Goal: Communication & Community: Answer question/provide support

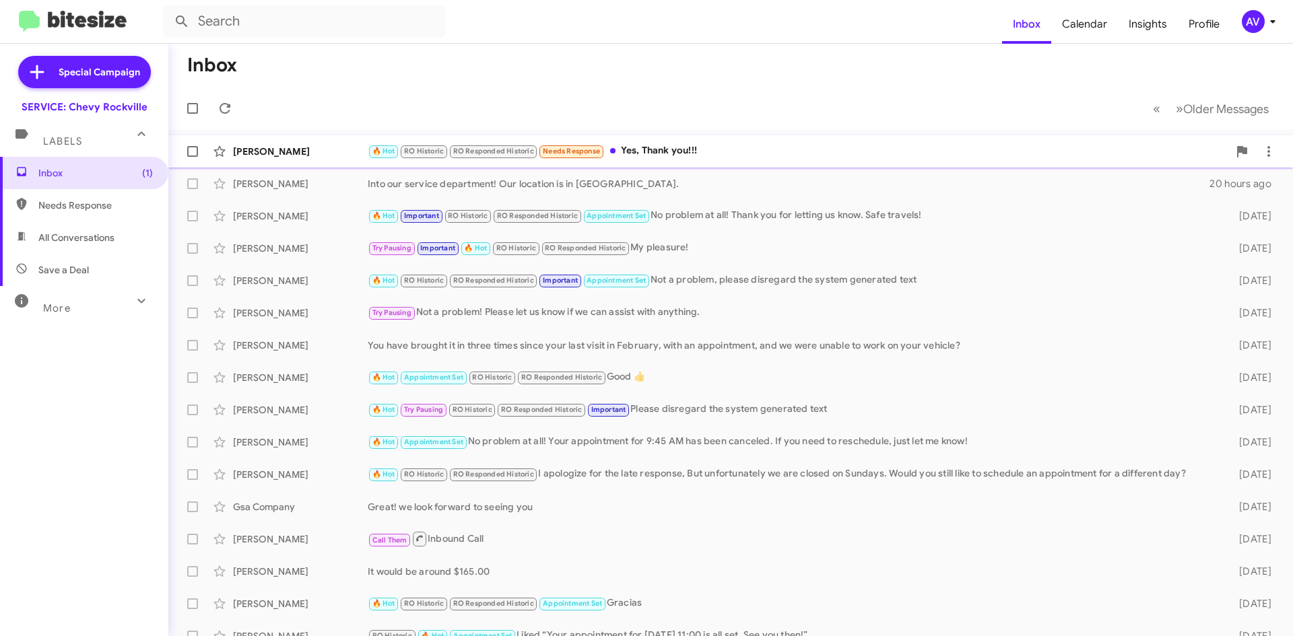
click at [673, 151] on div "🔥 Hot RO Historic RO Responded Historic Needs Response Yes, Thank you!!!" at bounding box center [798, 150] width 861 height 15
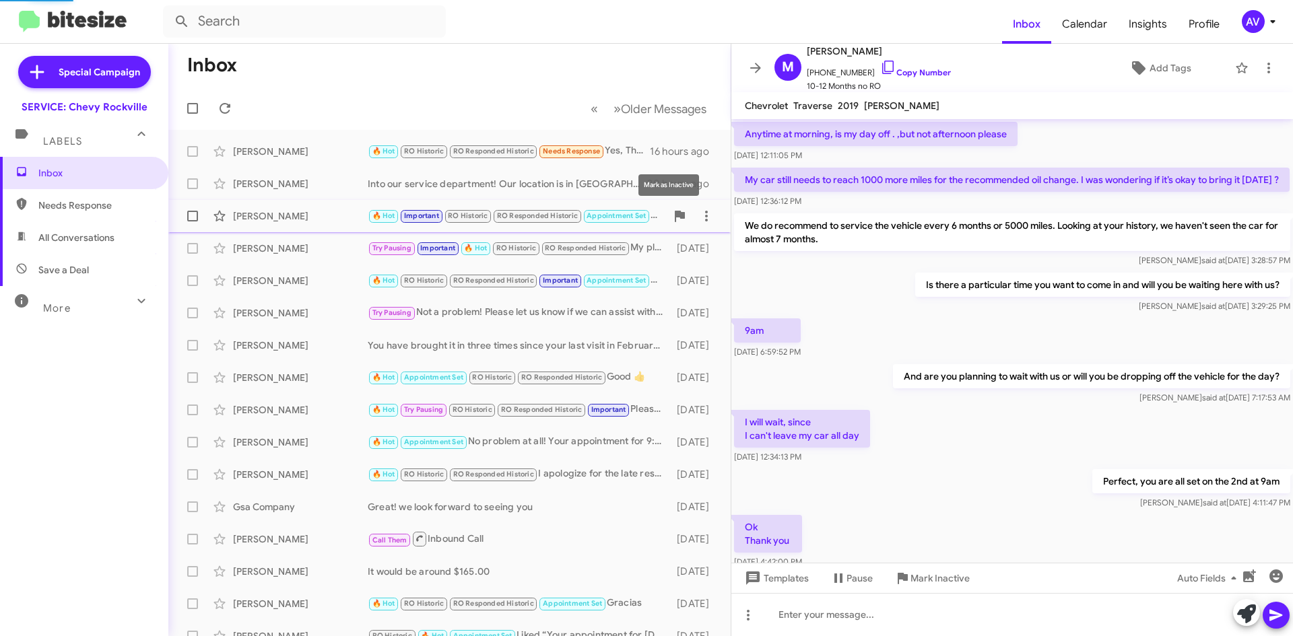
scroll to position [659, 0]
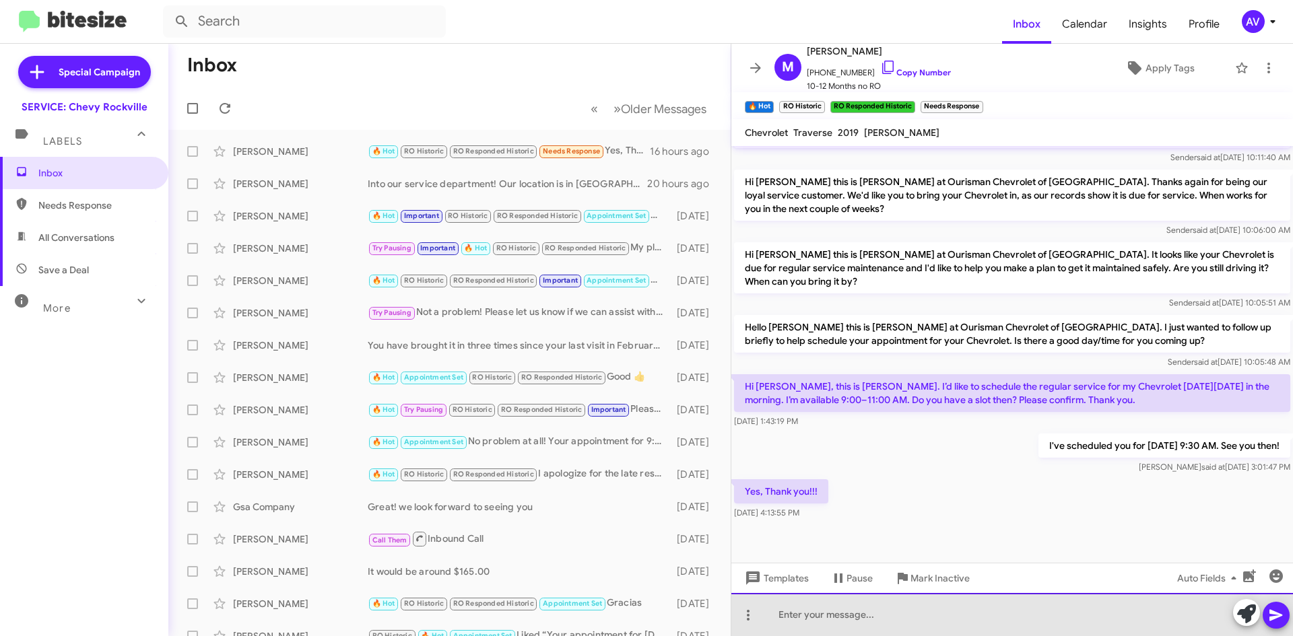
click at [919, 622] on div at bounding box center [1012, 614] width 562 height 43
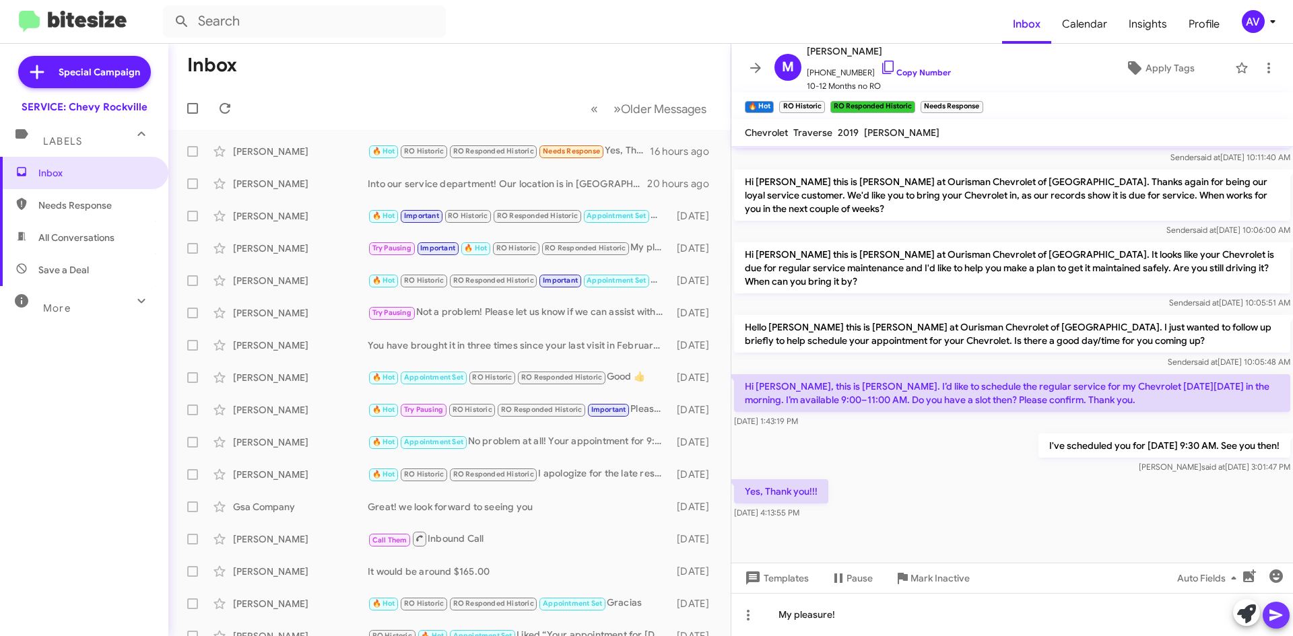
click at [1275, 624] on span at bounding box center [1276, 615] width 16 height 27
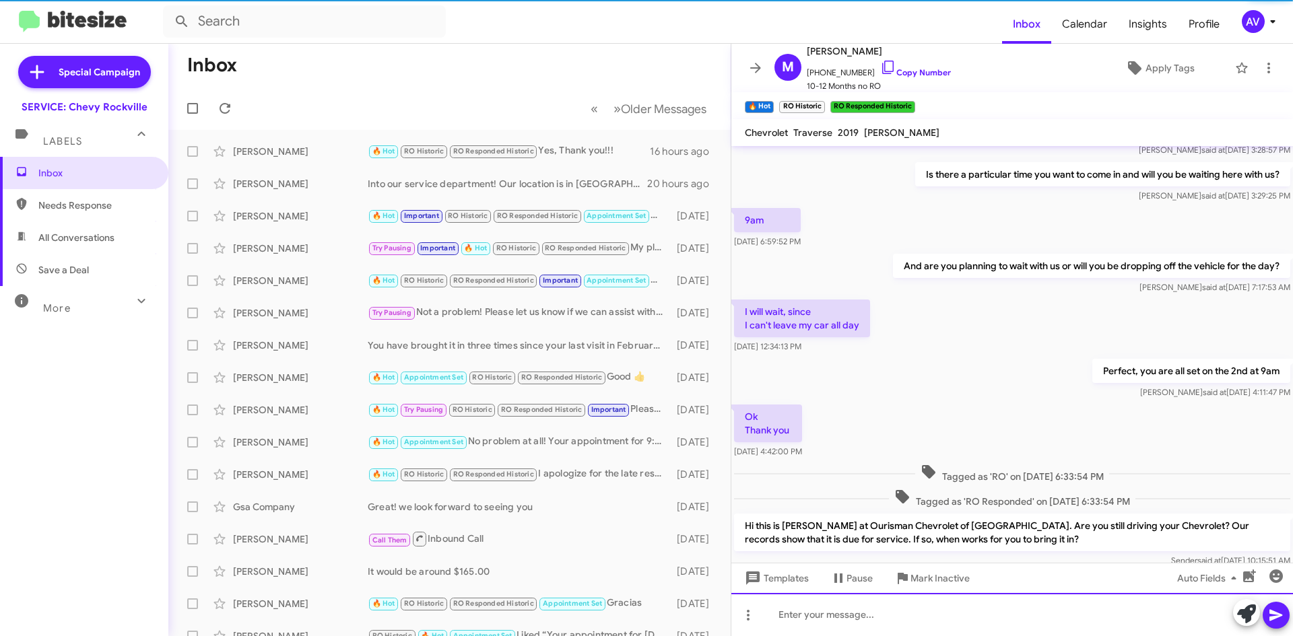
scroll to position [0, 0]
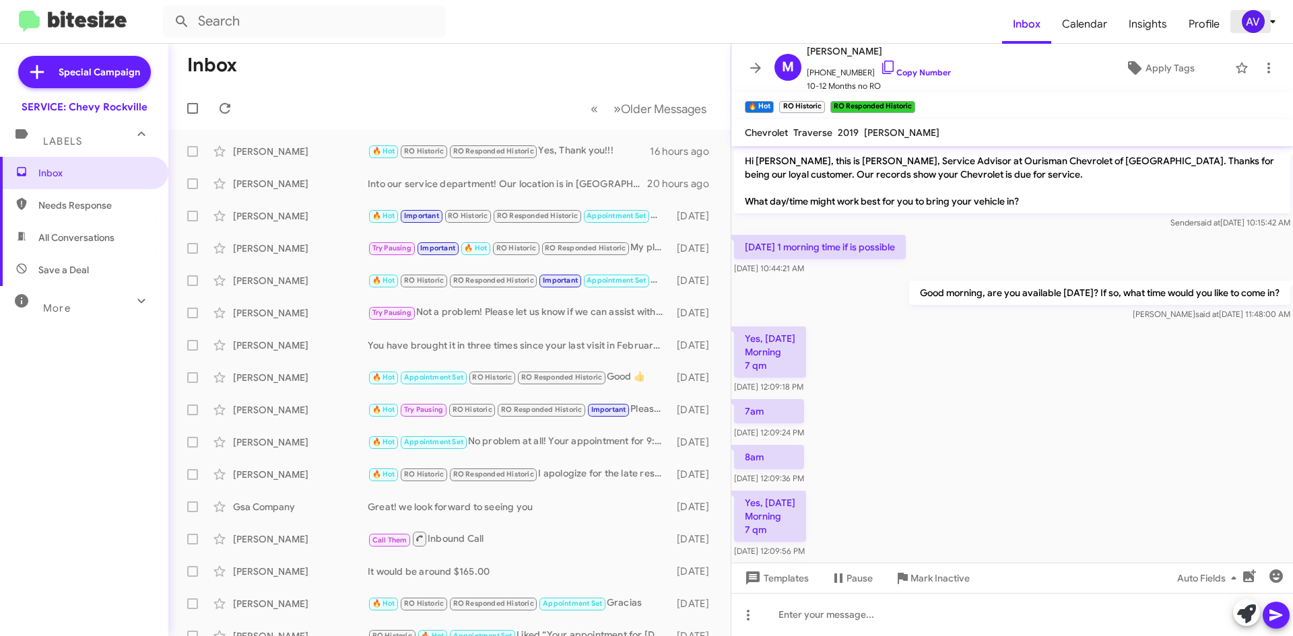
drag, startPoint x: 1269, startPoint y: 32, endPoint x: 1257, endPoint y: 25, distance: 13.6
click at [1267, 32] on span "AV" at bounding box center [1261, 21] width 40 height 23
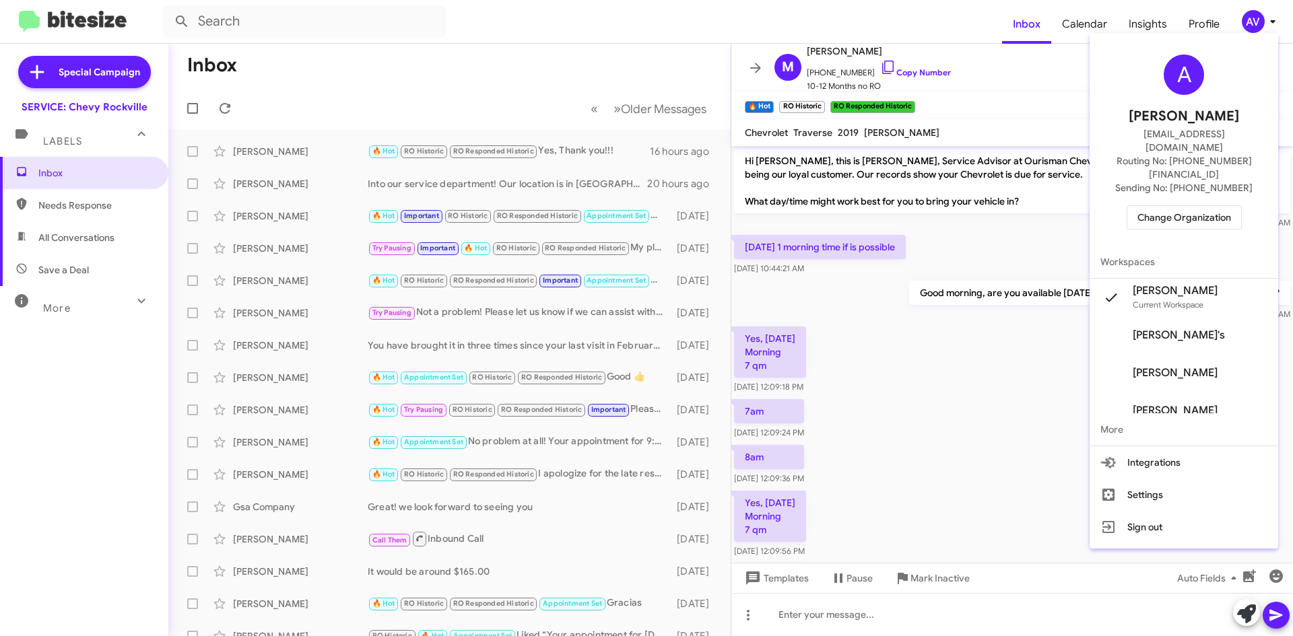
click at [1182, 206] on span "Change Organization" at bounding box center [1184, 217] width 94 height 23
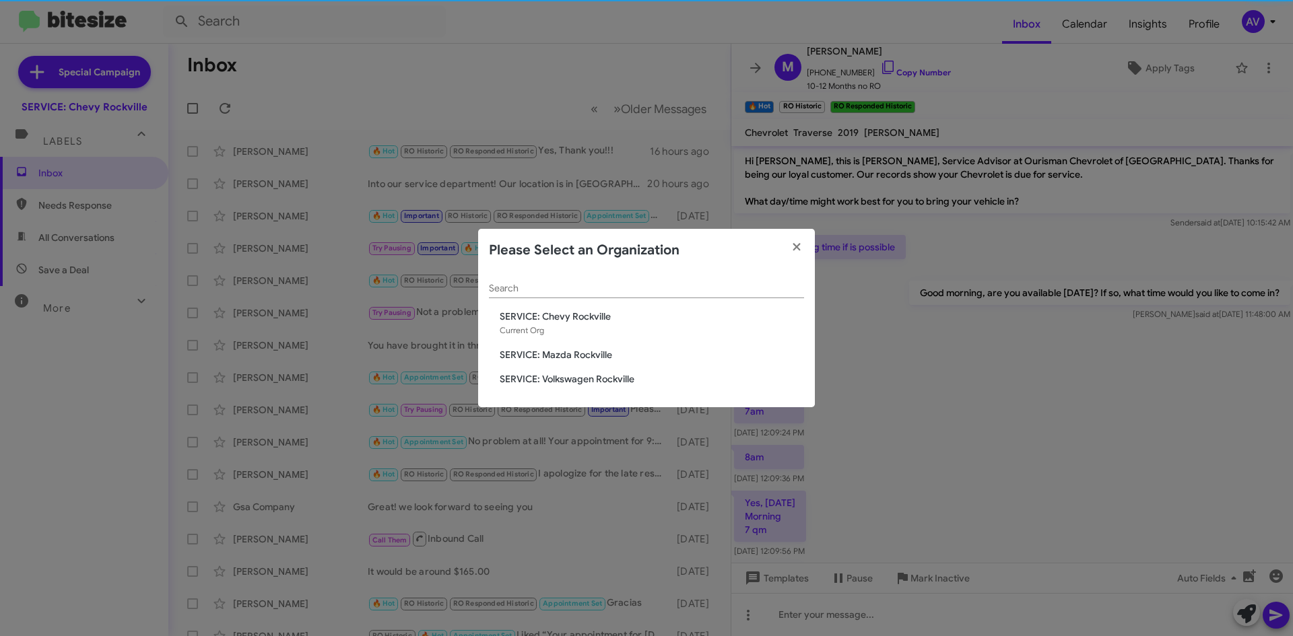
click at [516, 358] on span "SERVICE: Mazda Rockville" at bounding box center [652, 354] width 304 height 13
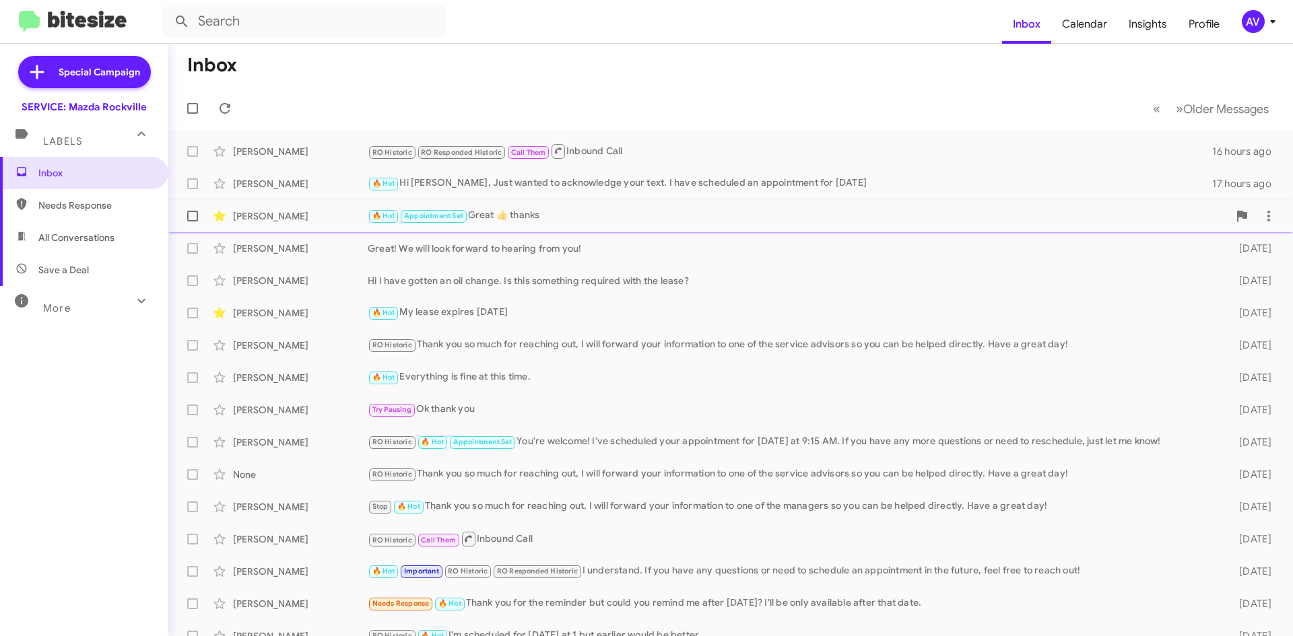
click at [794, 220] on div "🔥 Hot Appointment Set Great 👍 thanks" at bounding box center [798, 215] width 861 height 15
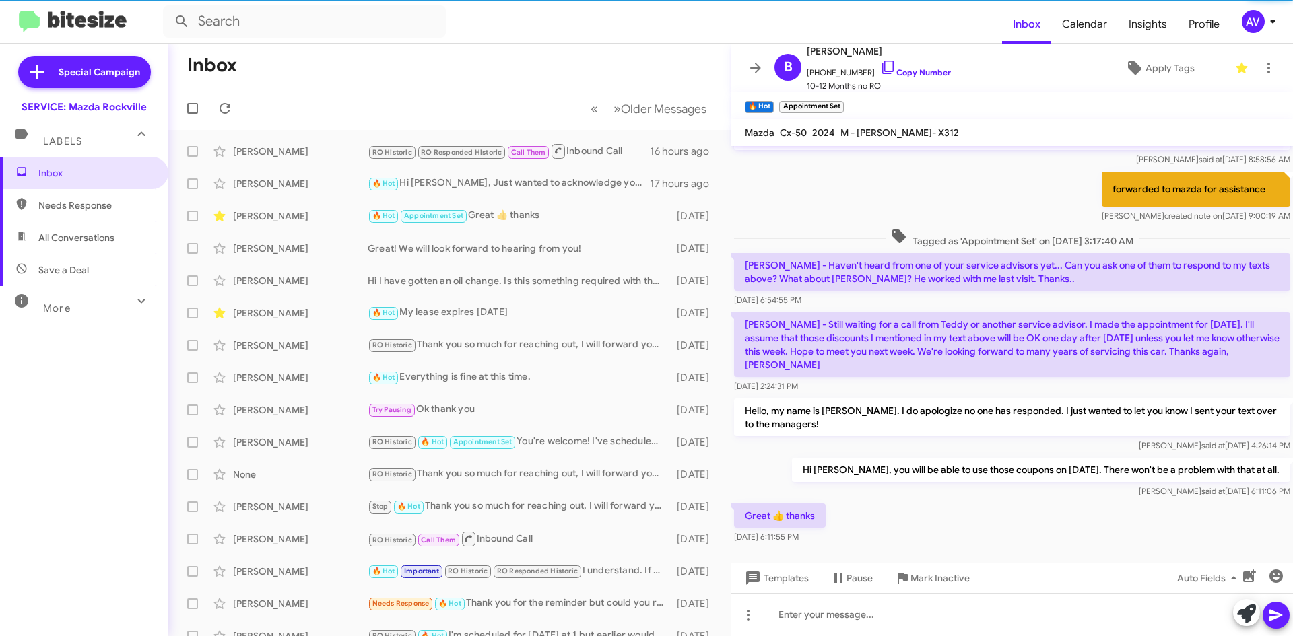
scroll to position [459, 0]
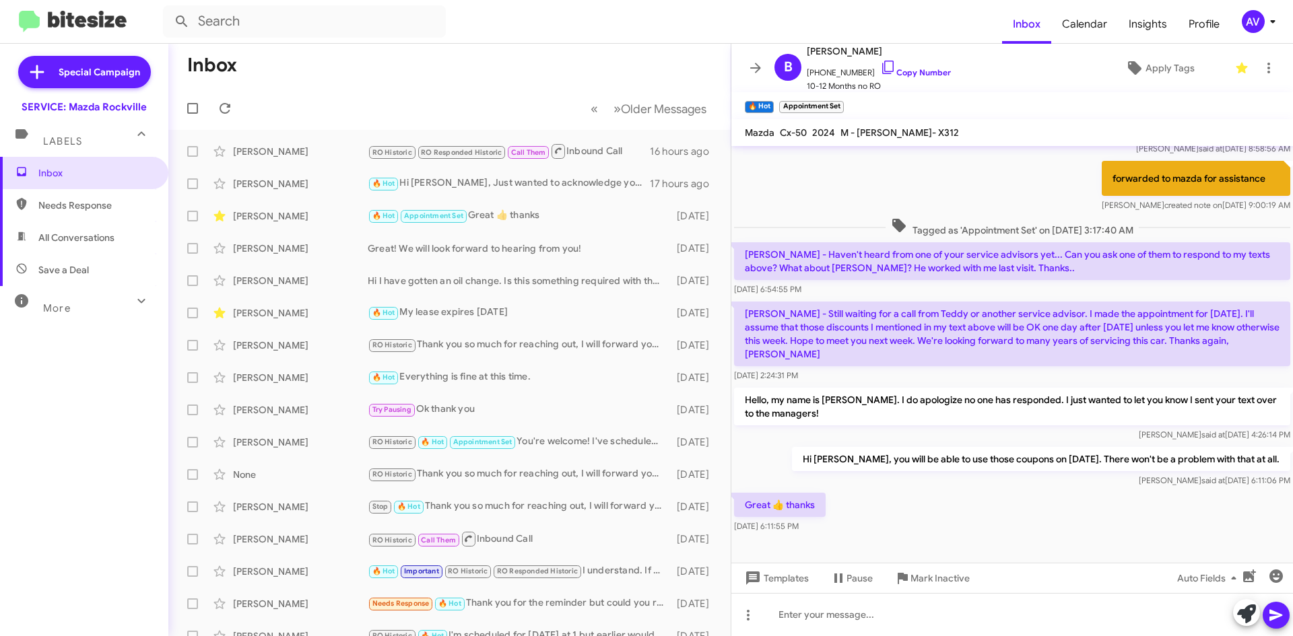
click at [1253, 28] on div "AV" at bounding box center [1253, 21] width 23 height 23
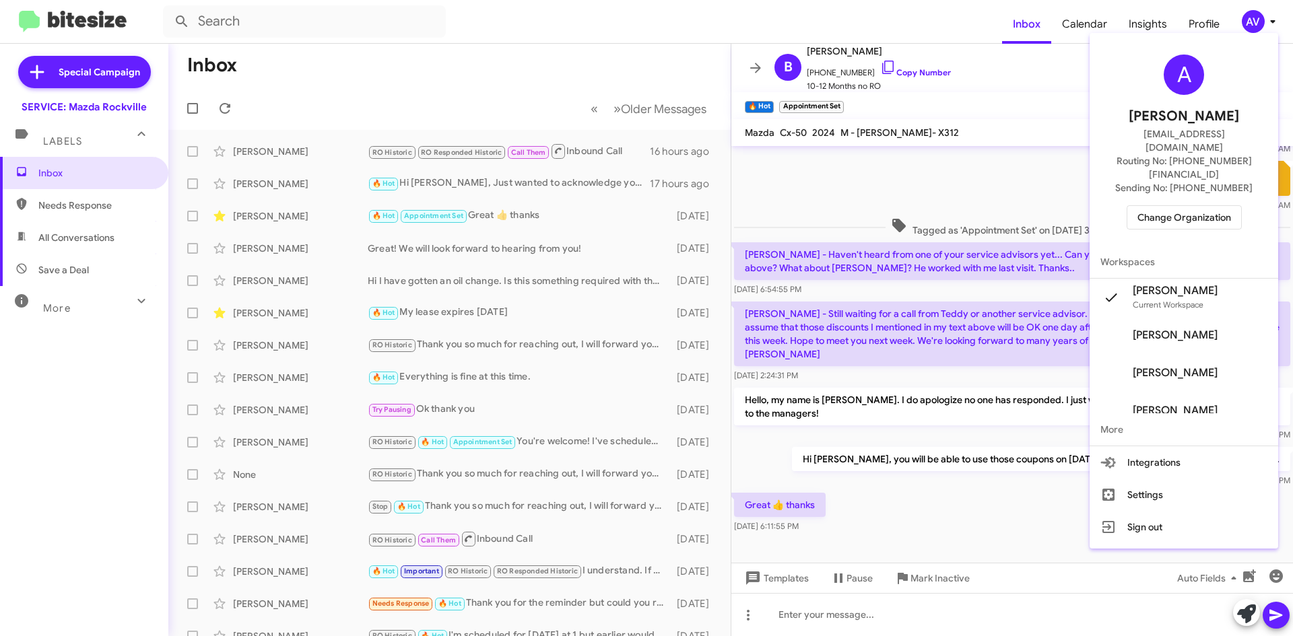
click at [1231, 206] on span "Change Organization" at bounding box center [1184, 217] width 94 height 23
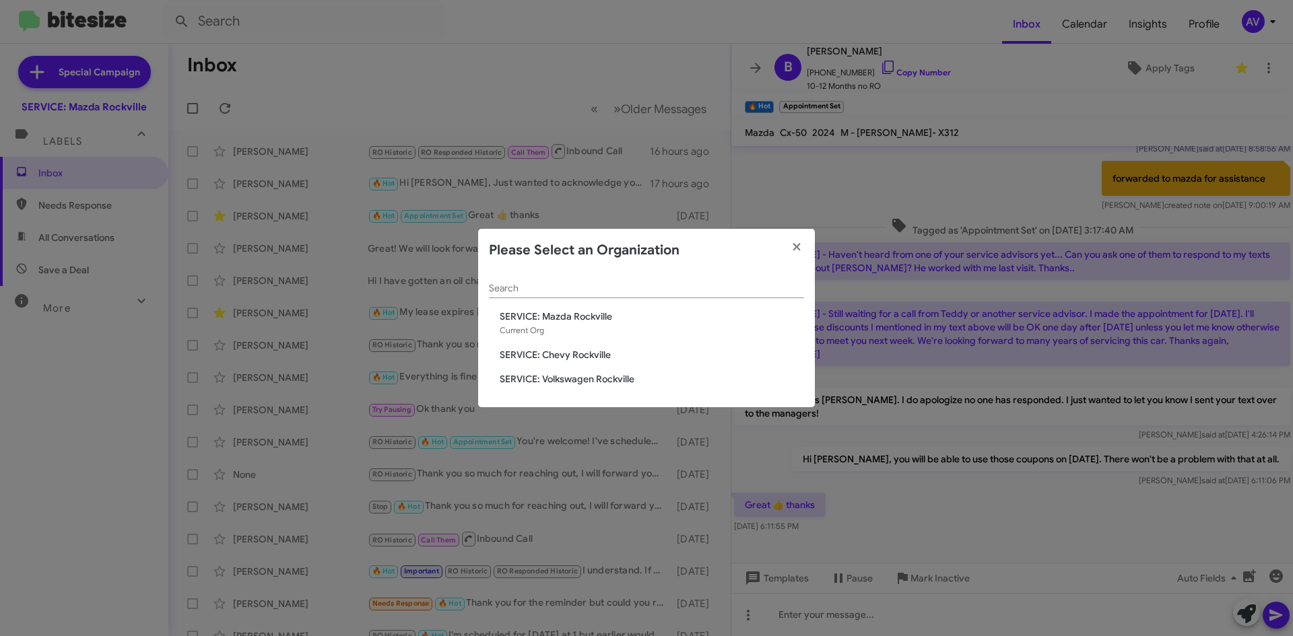
click at [605, 380] on span "SERVICE: Volkswagen Rockville" at bounding box center [652, 378] width 304 height 13
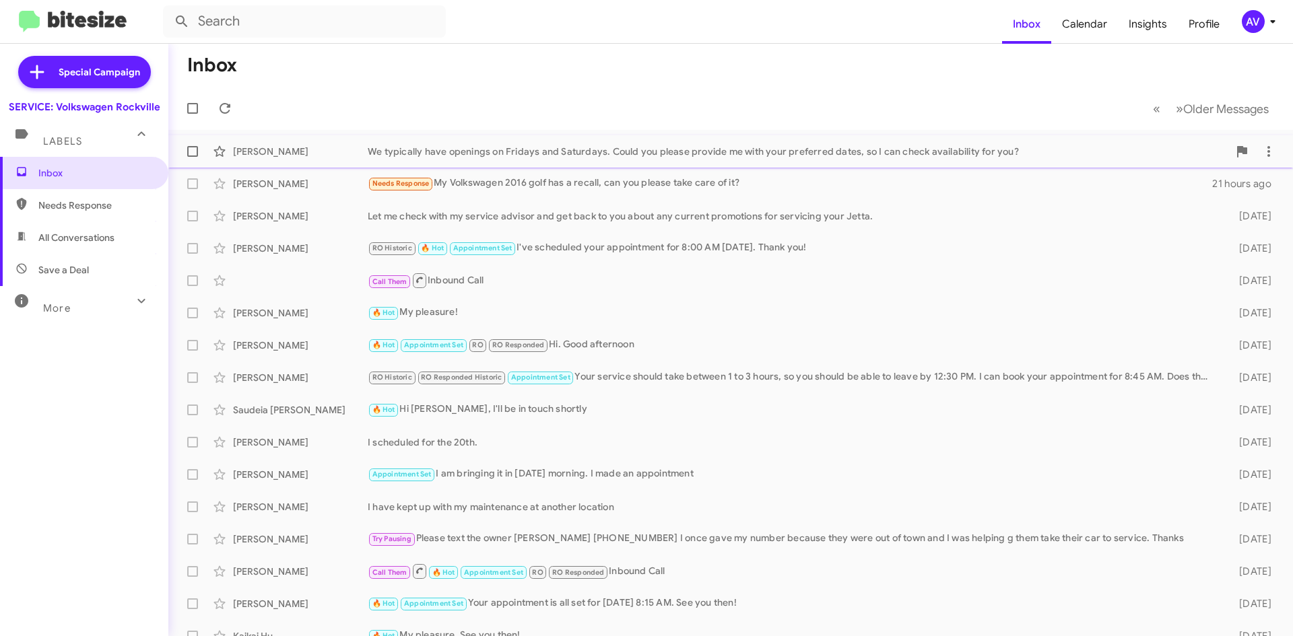
click at [835, 155] on div "We typically have openings on Fridays and Saturdays. Could you please provide m…" at bounding box center [798, 151] width 861 height 13
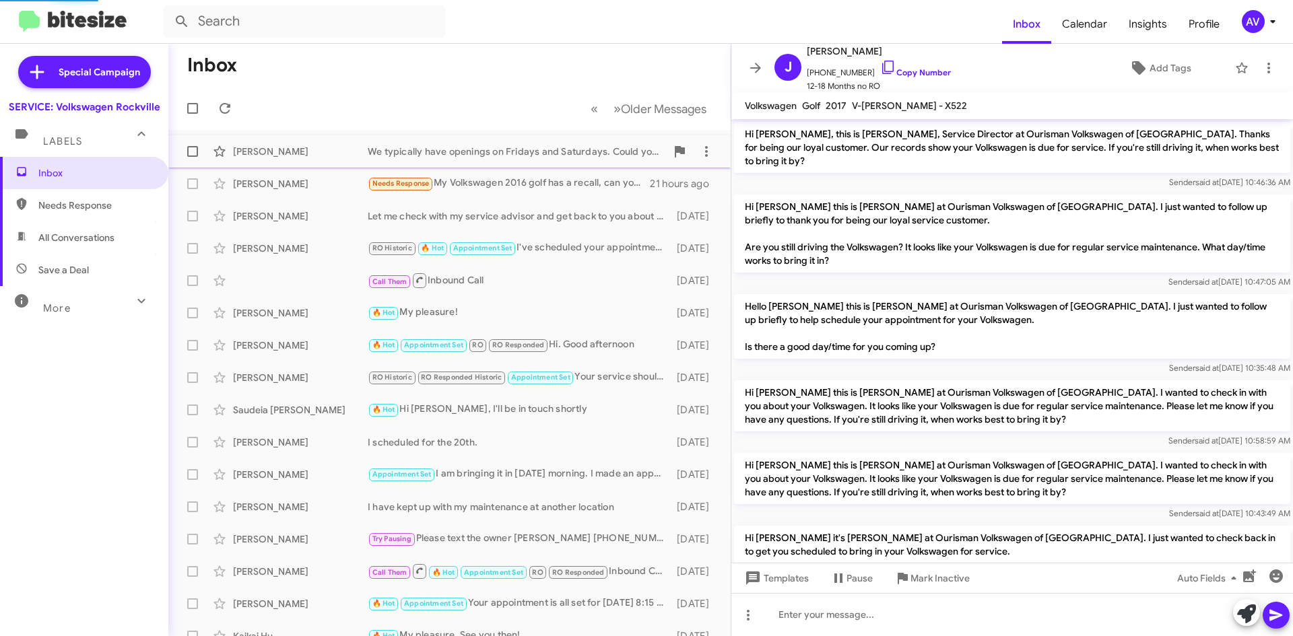
scroll to position [241, 0]
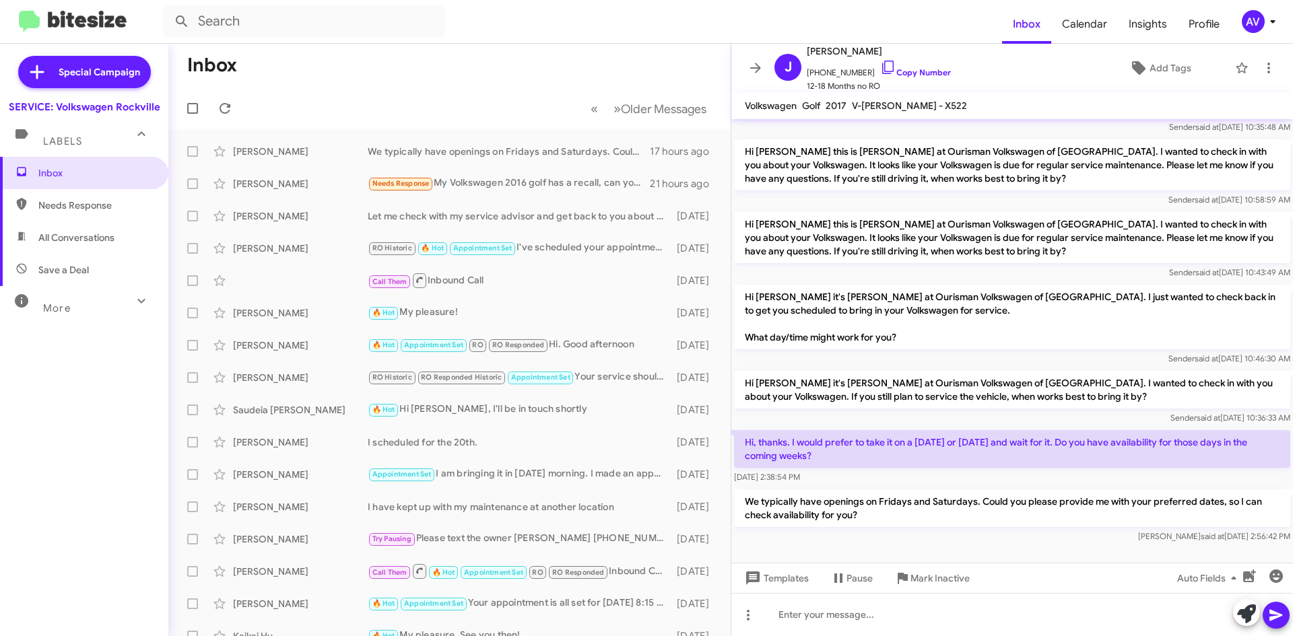
click at [1256, 34] on mat-toolbar "Inbox Calendar Insights Profile AV" at bounding box center [646, 21] width 1293 height 43
click at [1265, 29] on icon at bounding box center [1273, 21] width 16 height 16
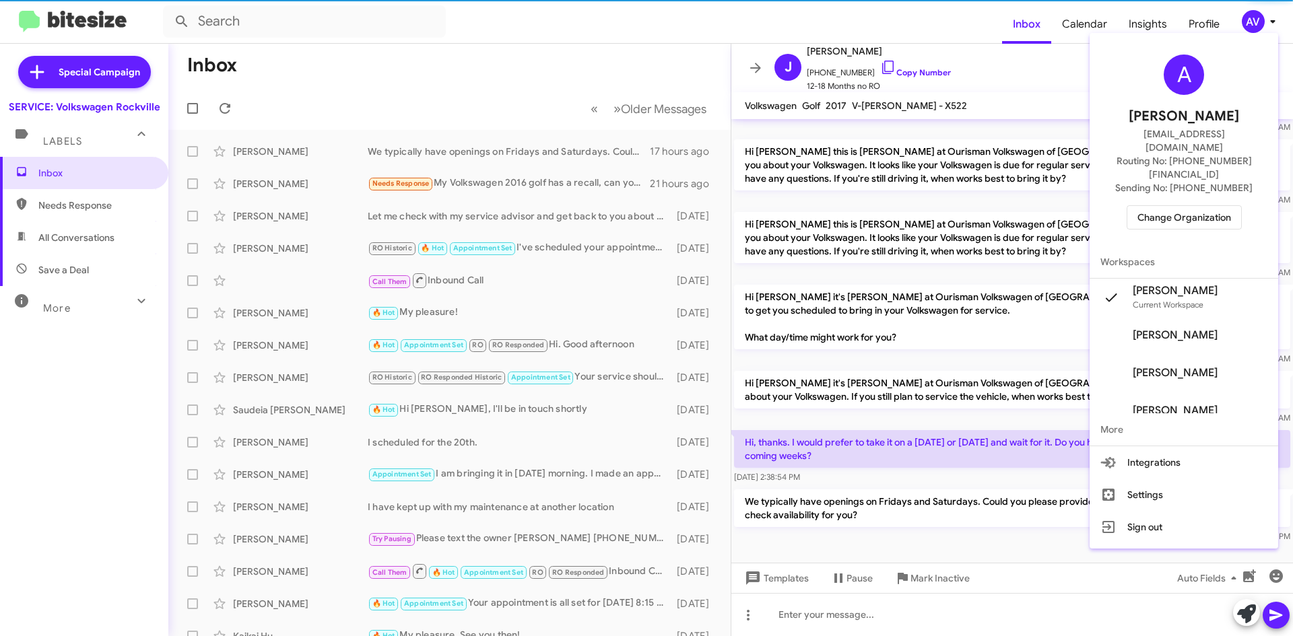
click at [1242, 205] on button "Change Organization" at bounding box center [1184, 217] width 115 height 24
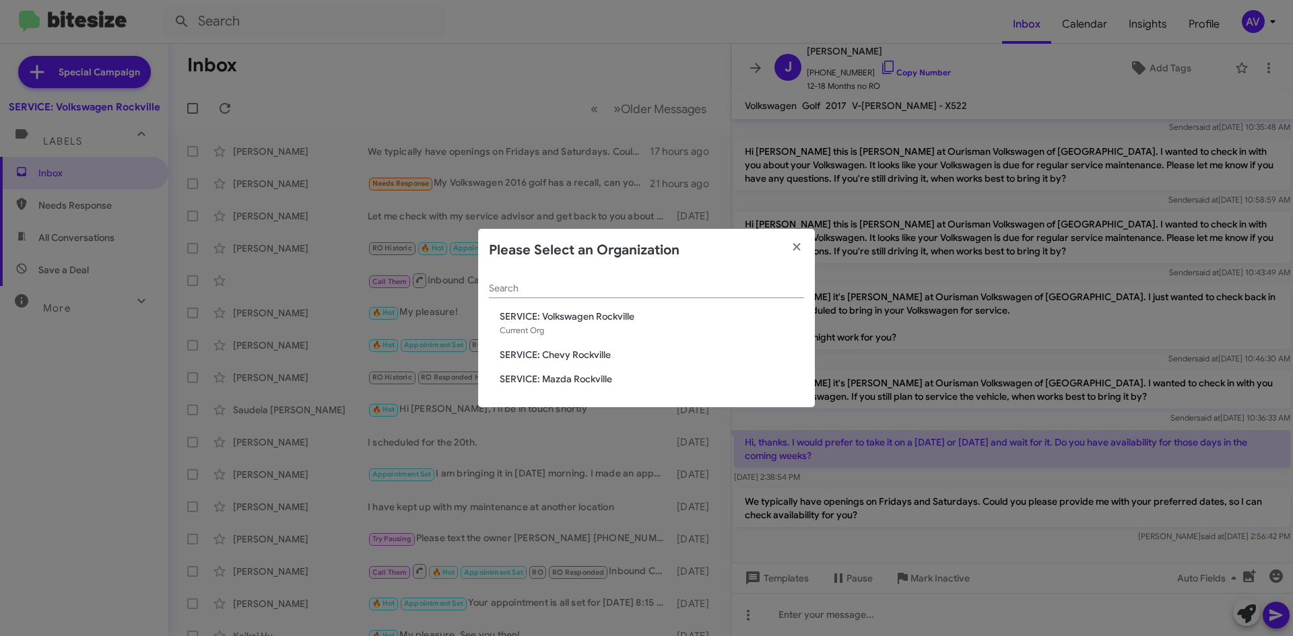
click at [595, 353] on span "SERVICE: Chevy Rockville" at bounding box center [652, 354] width 304 height 13
